Goal: Task Accomplishment & Management: Manage account settings

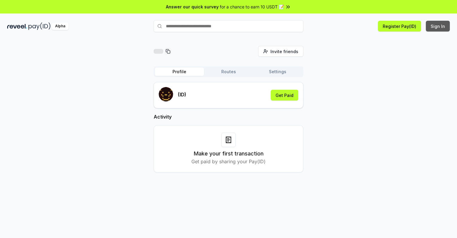
click at [438, 26] on button "Sign In" at bounding box center [438, 26] width 24 height 11
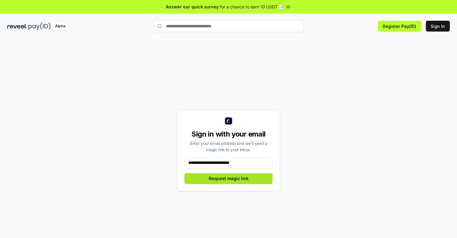
type input "**********"
click at [229, 178] on button "Request magic link" at bounding box center [229, 178] width 88 height 11
